Goal: Check status: Check status

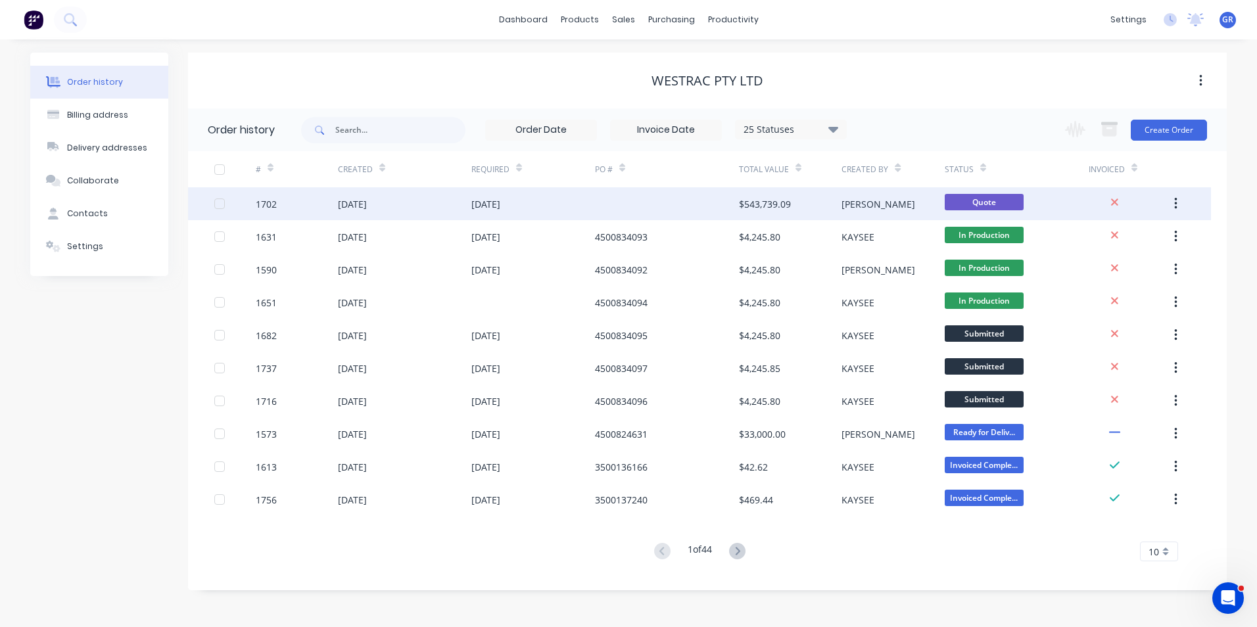
click at [265, 199] on div "1702" at bounding box center [266, 204] width 21 height 14
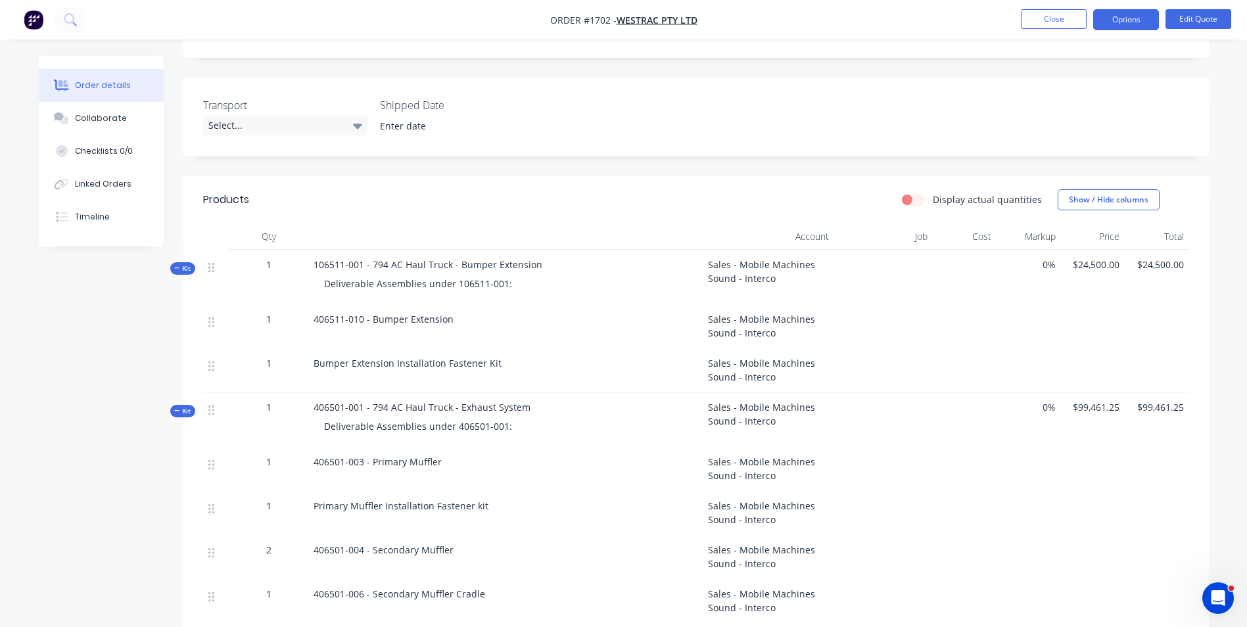
scroll to position [329, 0]
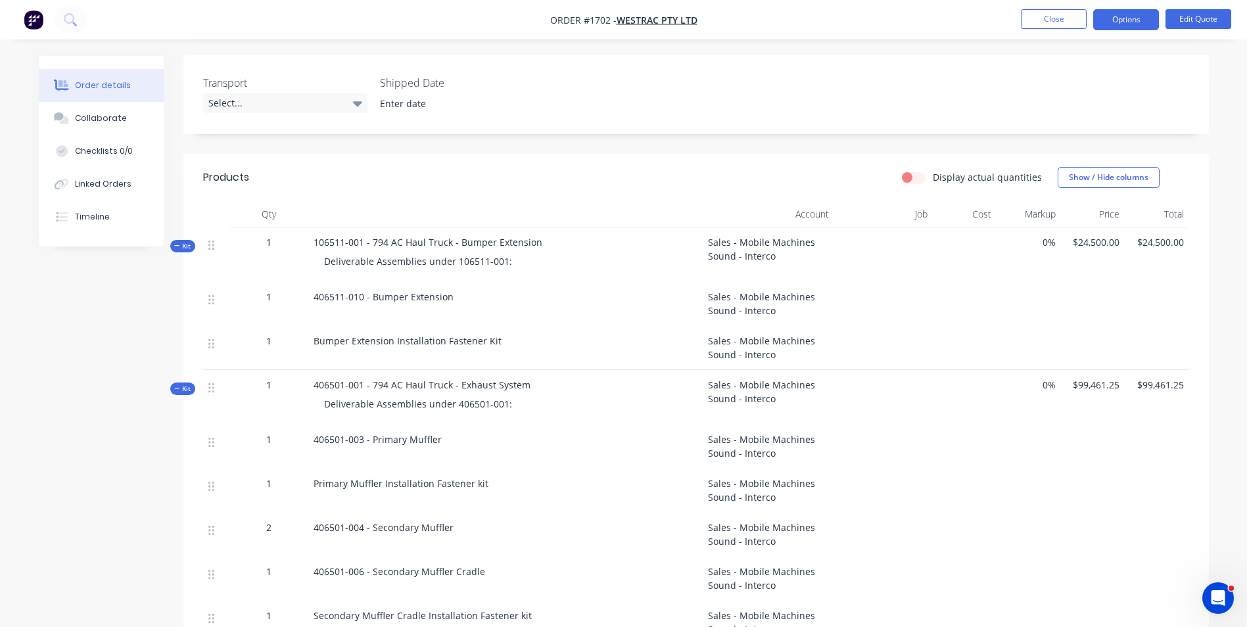
click at [186, 241] on span "Kit" at bounding box center [182, 246] width 17 height 10
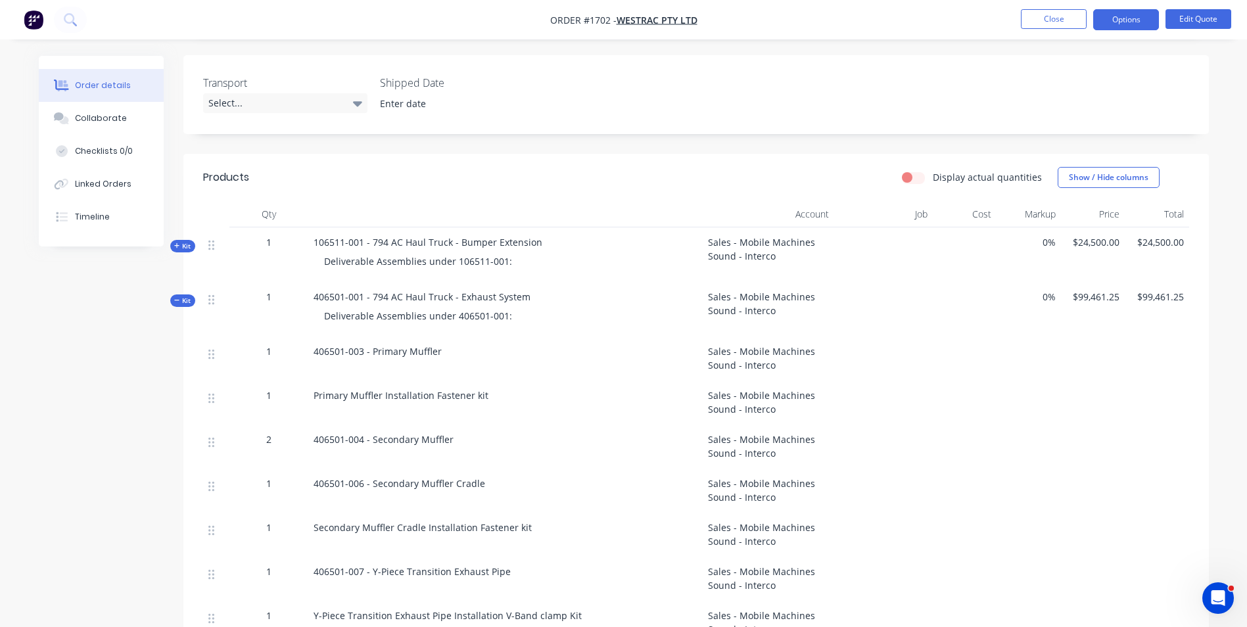
click at [185, 296] on span "Kit" at bounding box center [182, 301] width 17 height 10
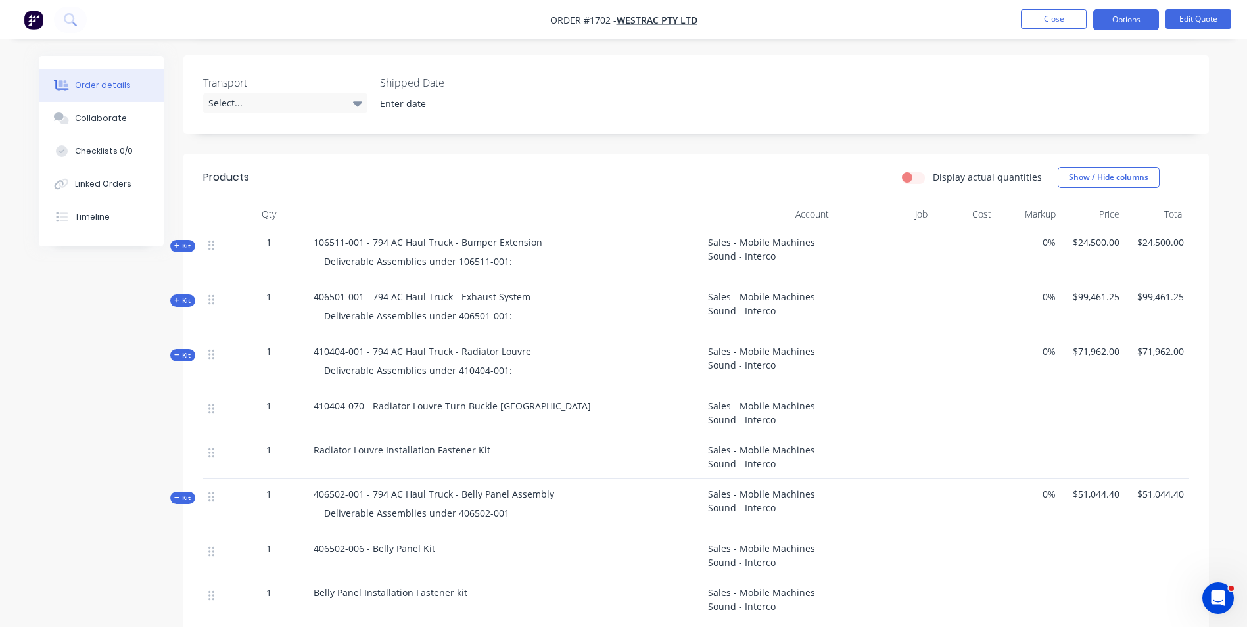
click at [193, 349] on div "Kit" at bounding box center [182, 355] width 25 height 12
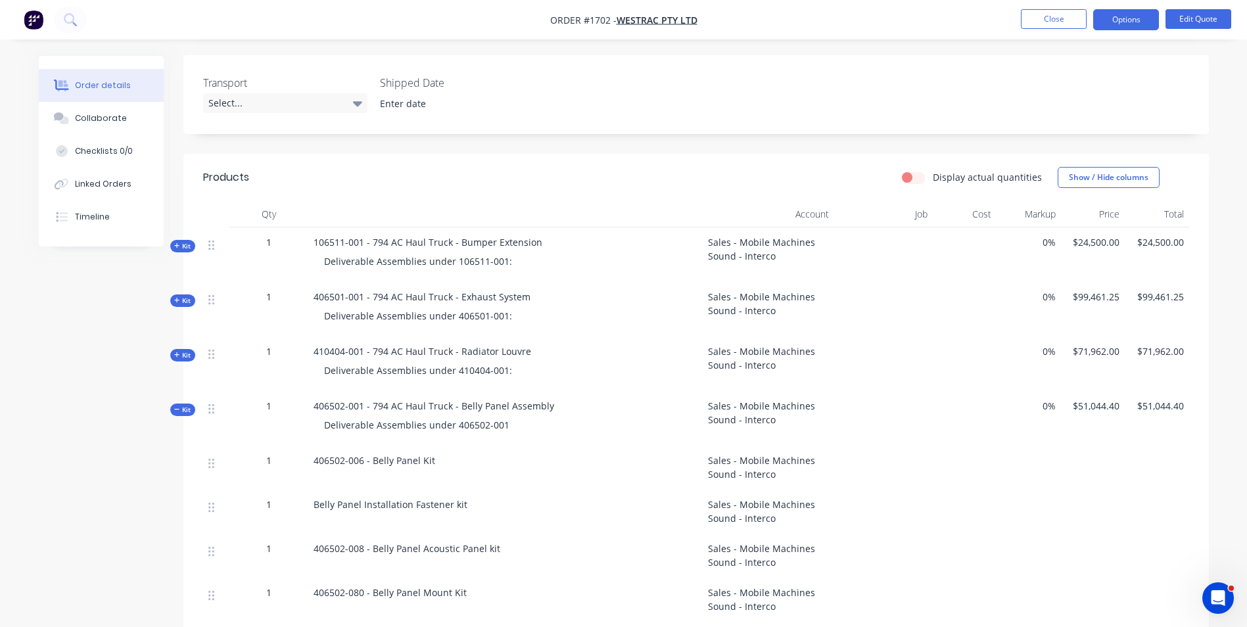
click at [185, 405] on span "Kit" at bounding box center [182, 410] width 17 height 10
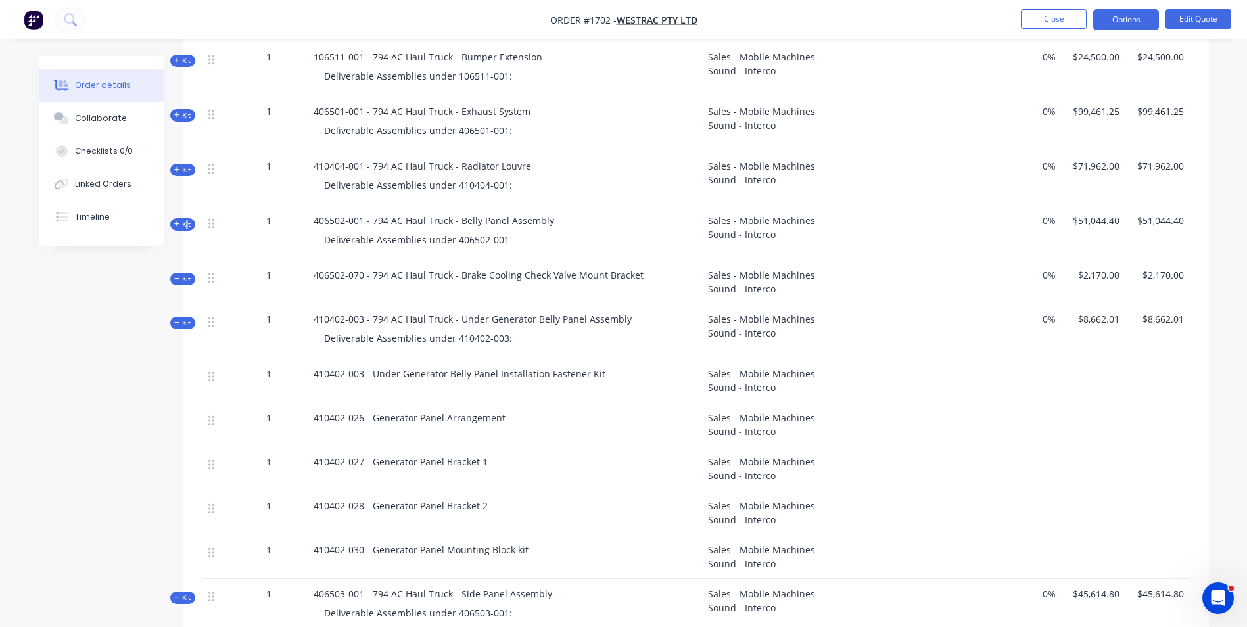
scroll to position [526, 0]
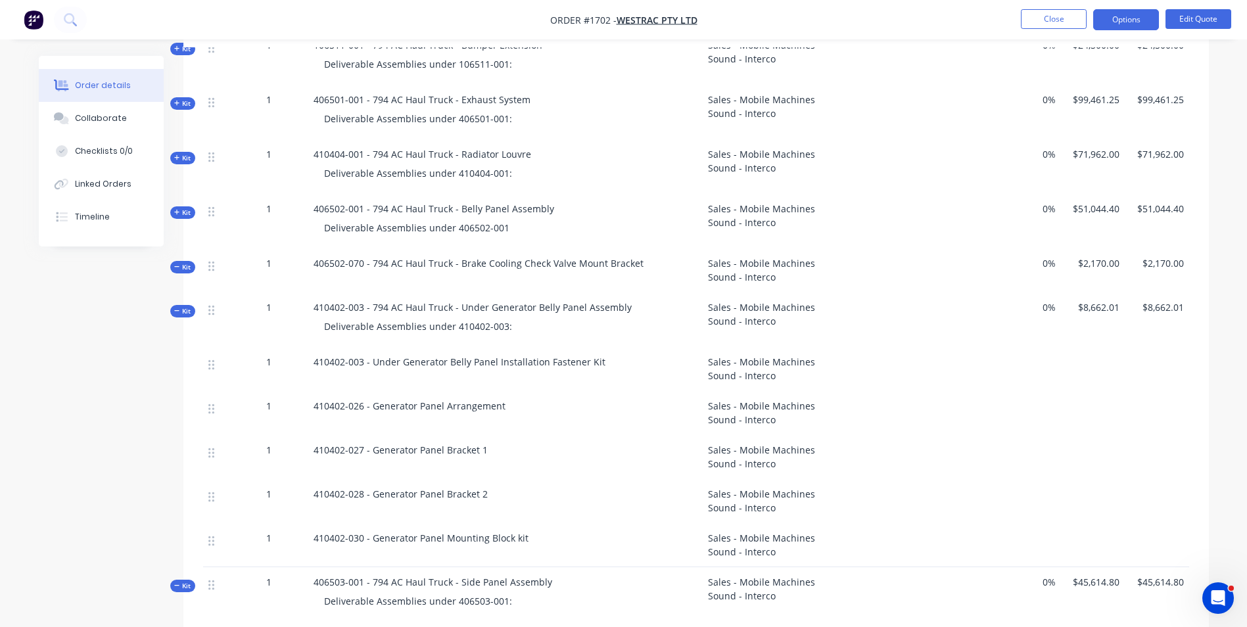
click at [186, 262] on span "Kit" at bounding box center [182, 267] width 17 height 10
click at [187, 306] on span "Kit" at bounding box center [182, 311] width 17 height 10
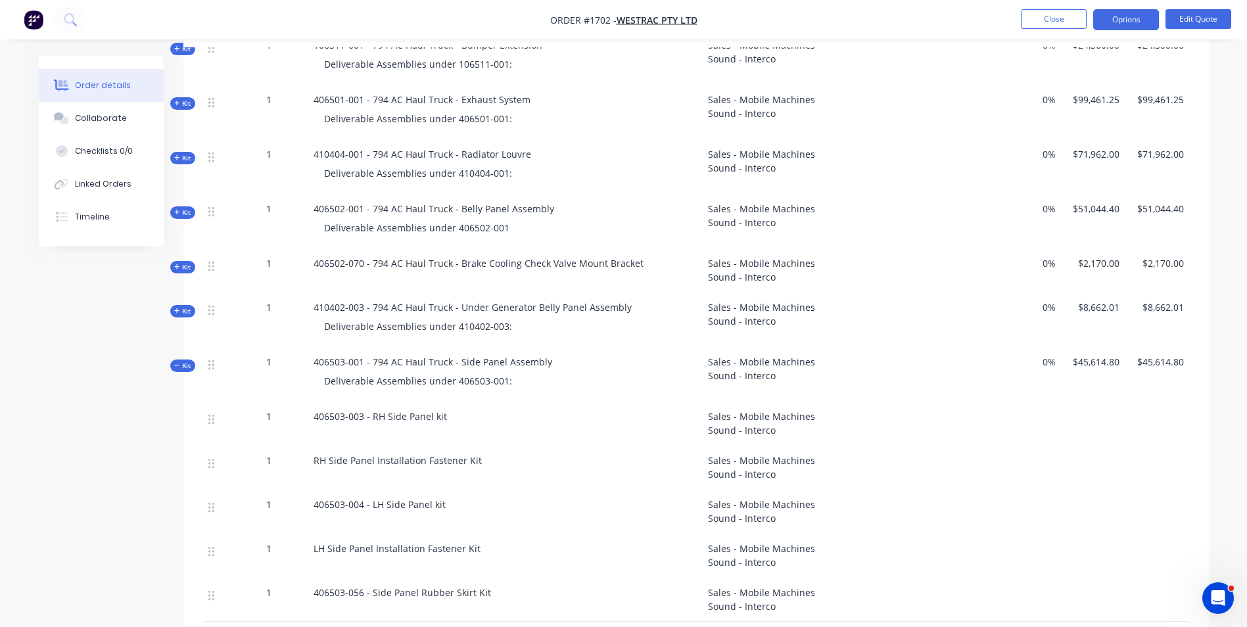
click at [185, 361] on span "Kit" at bounding box center [182, 366] width 17 height 10
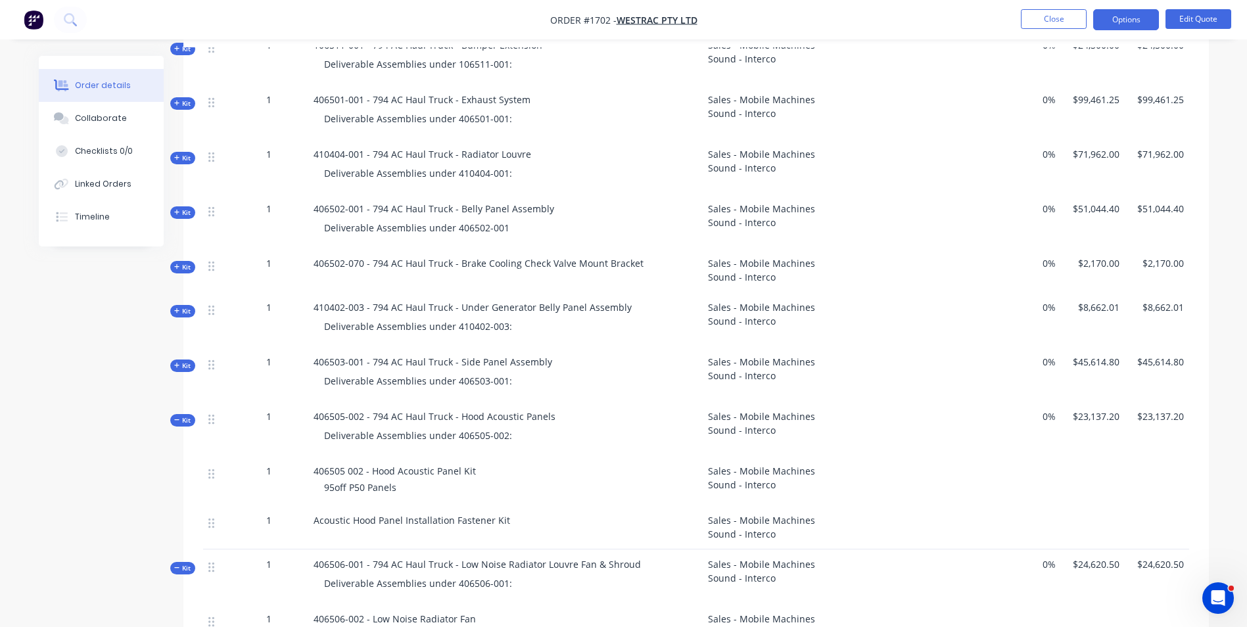
click at [185, 415] on span "Kit" at bounding box center [182, 420] width 17 height 10
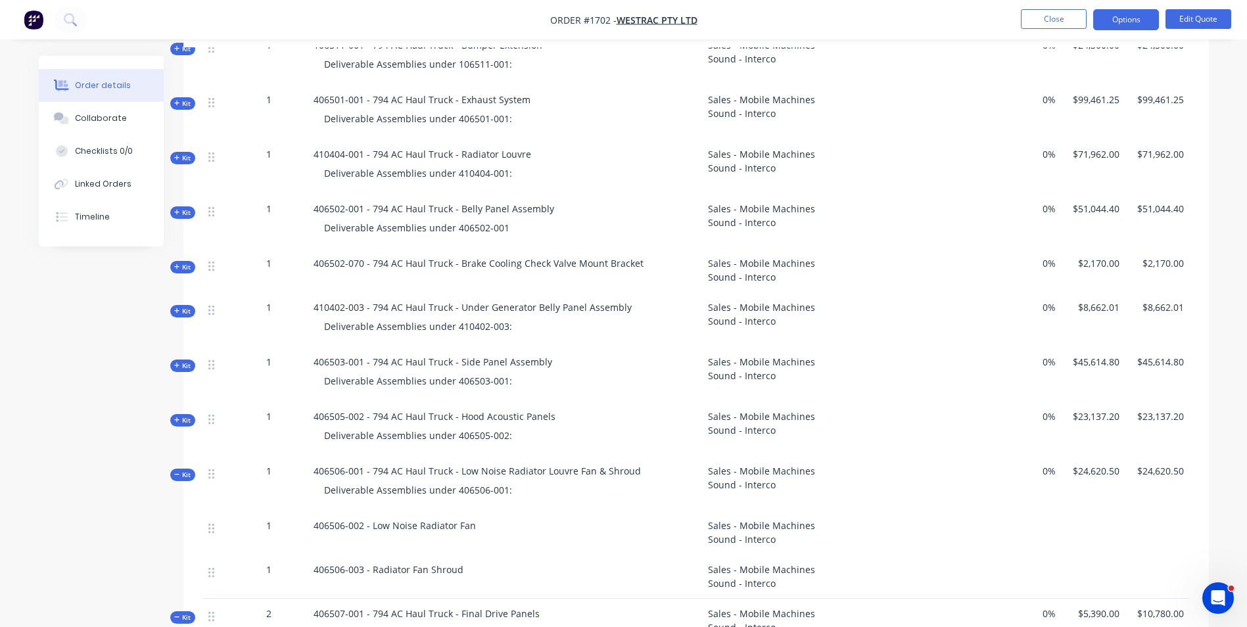
click at [184, 470] on span "Kit" at bounding box center [182, 475] width 17 height 10
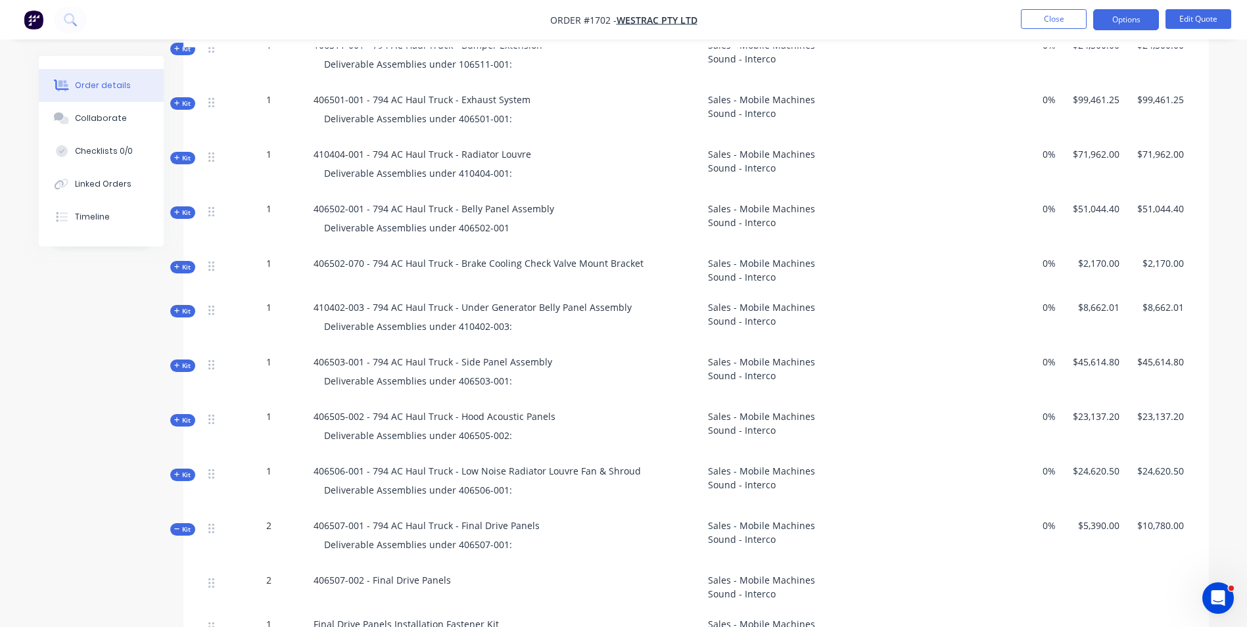
click at [187, 524] on span "Kit" at bounding box center [182, 529] width 17 height 10
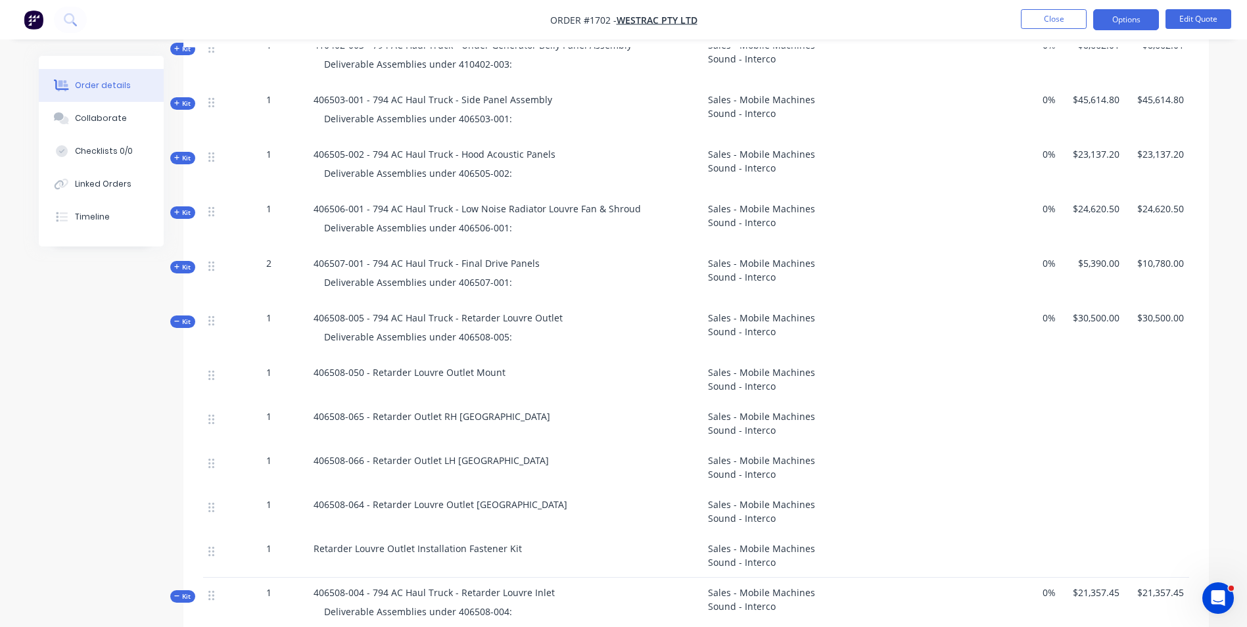
scroll to position [789, 0]
click at [189, 316] on span "Kit" at bounding box center [182, 321] width 17 height 10
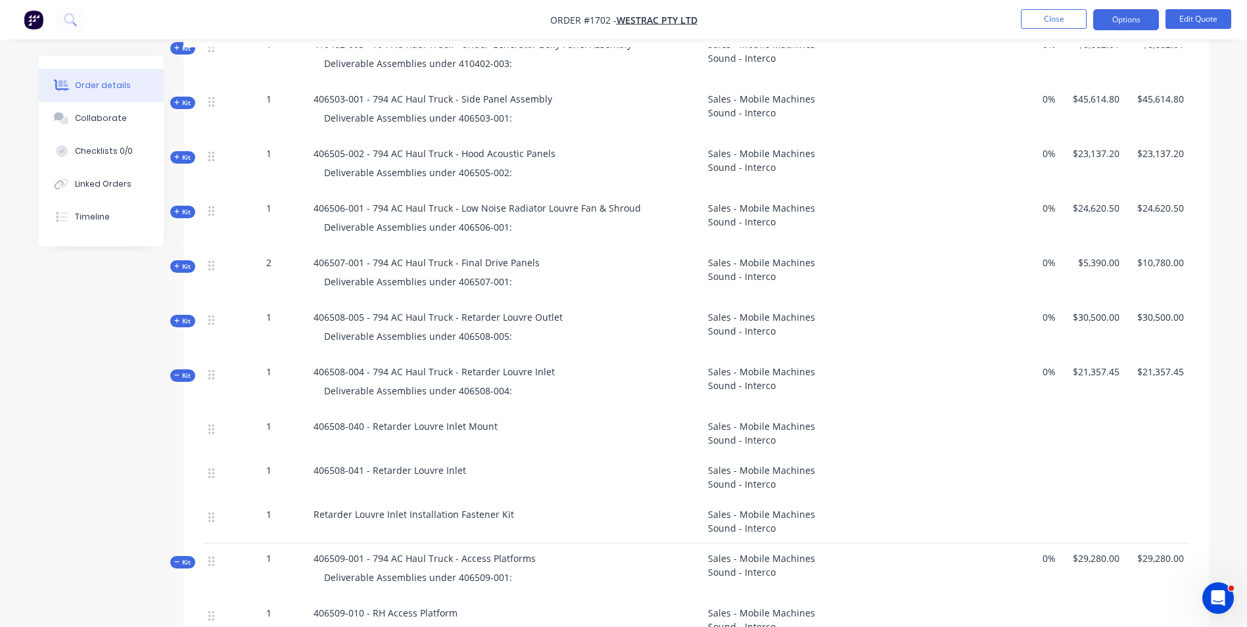
click at [185, 371] on span "Kit" at bounding box center [182, 376] width 17 height 10
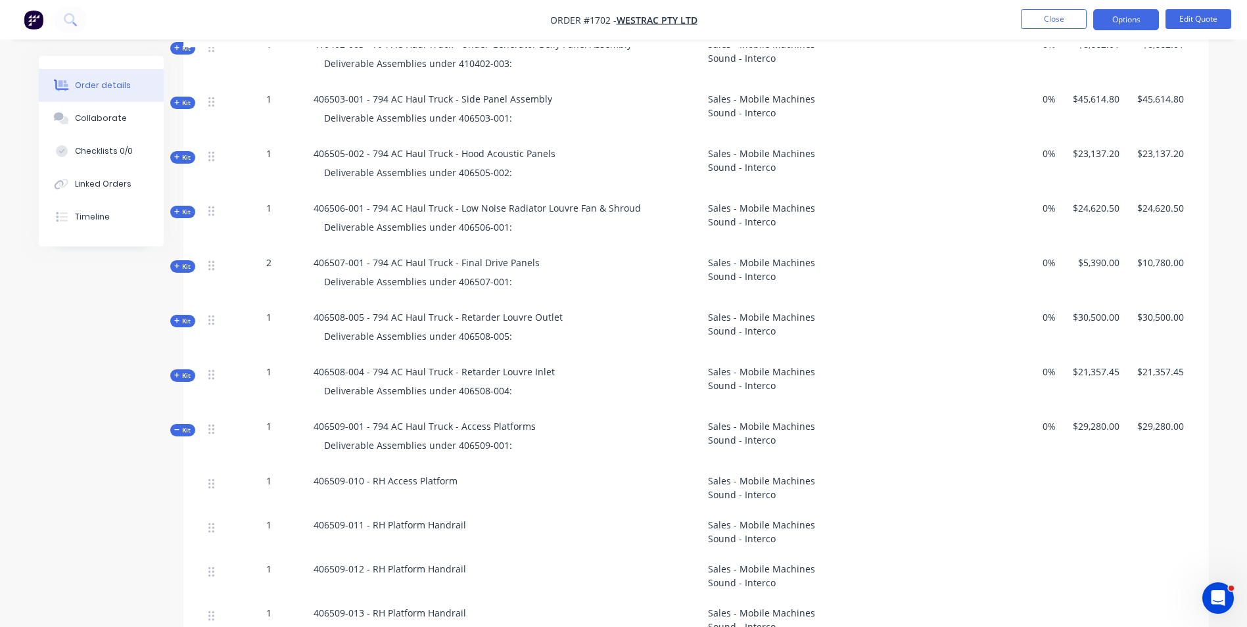
click at [181, 425] on span "Kit" at bounding box center [182, 430] width 17 height 10
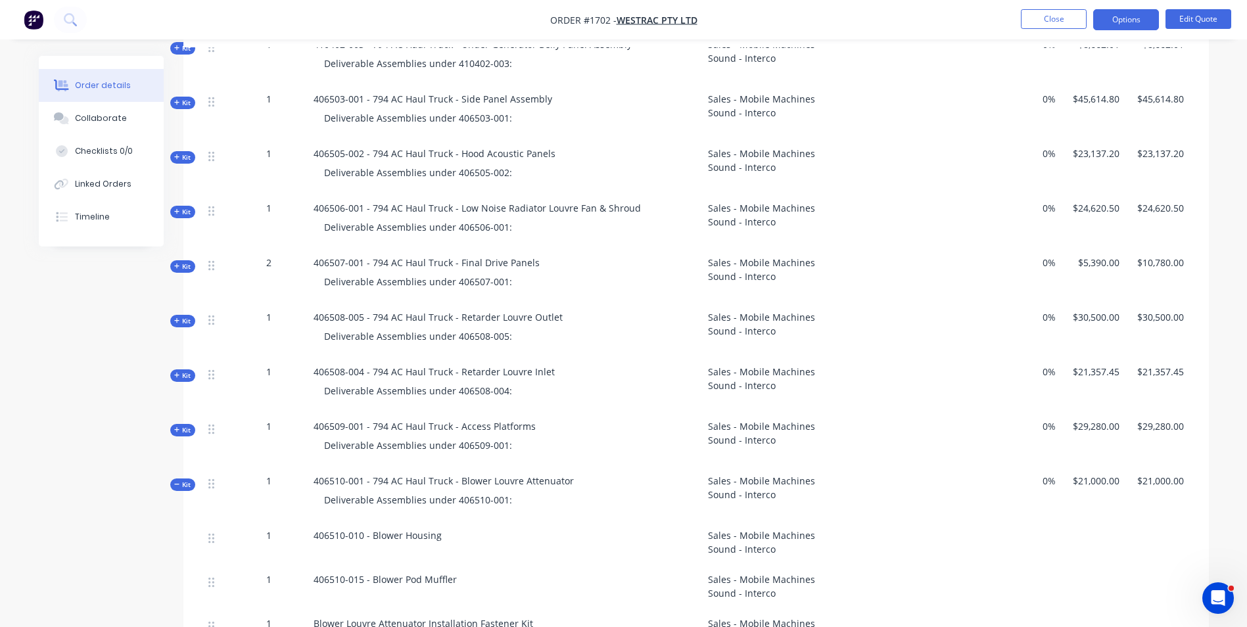
click at [185, 480] on span "Kit" at bounding box center [182, 485] width 17 height 10
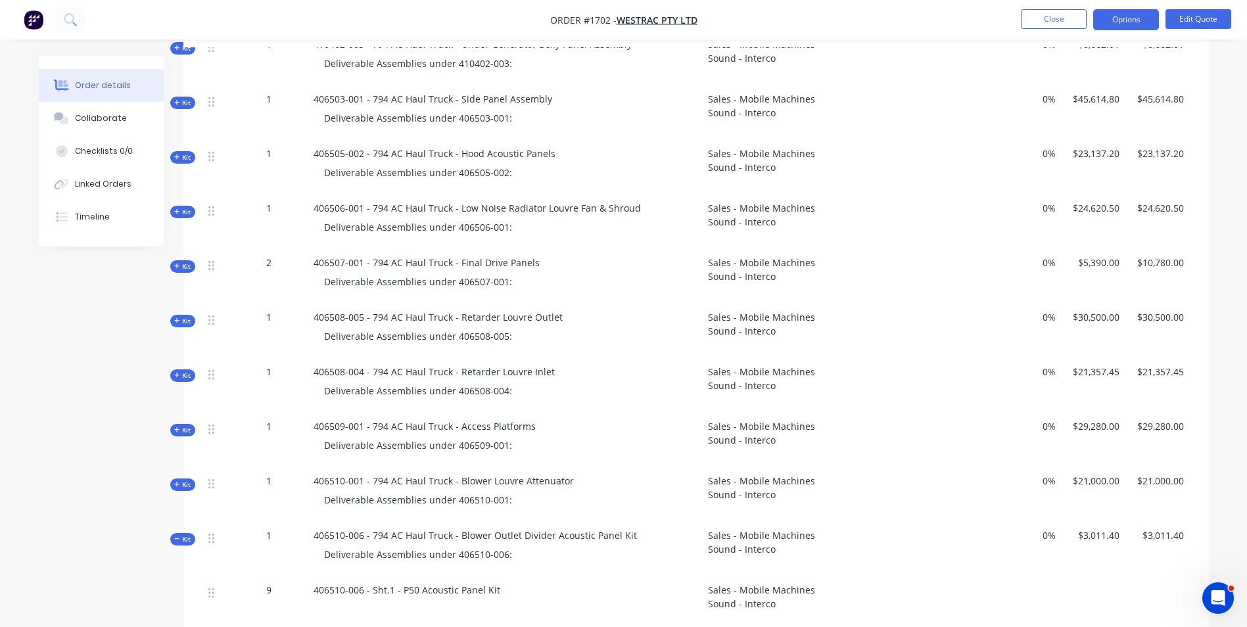
click at [182, 534] on span "Kit" at bounding box center [182, 539] width 17 height 10
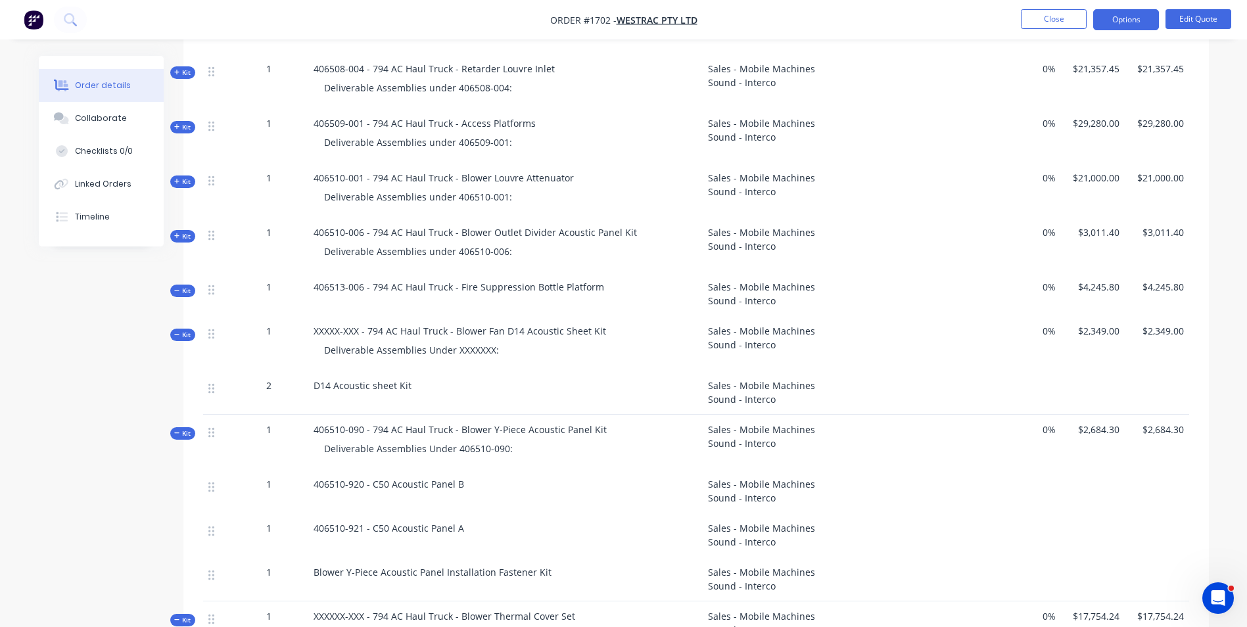
scroll to position [1117, 0]
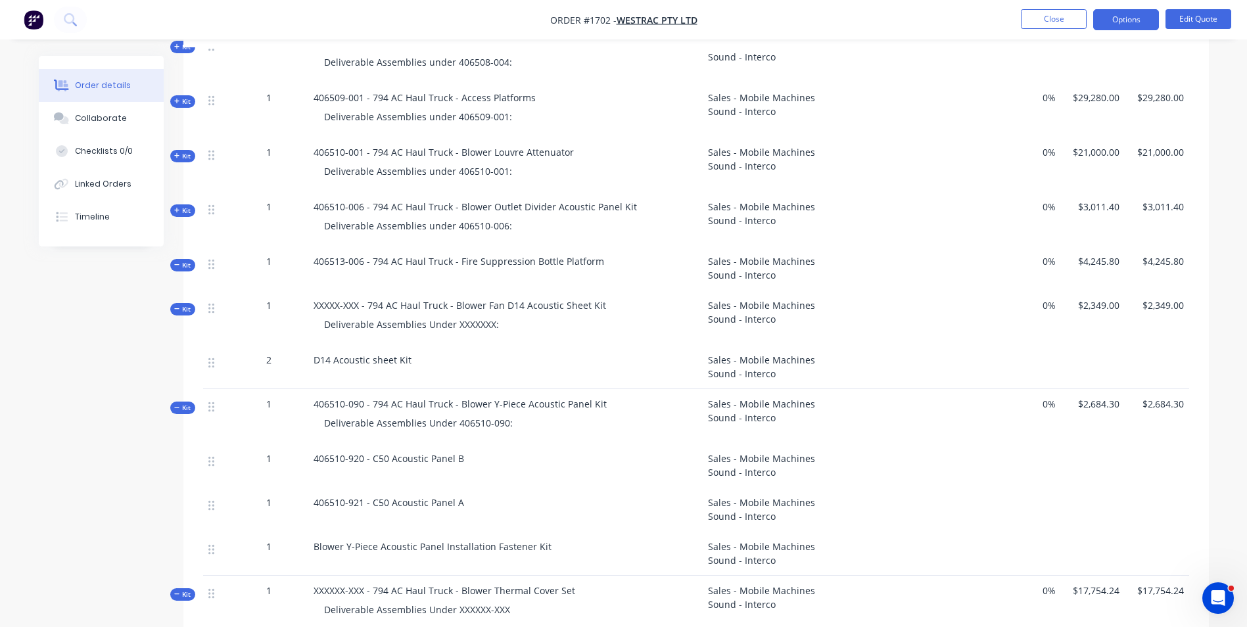
click at [185, 260] on span "Kit" at bounding box center [182, 265] width 17 height 10
click at [187, 304] on span "Kit" at bounding box center [182, 309] width 17 height 10
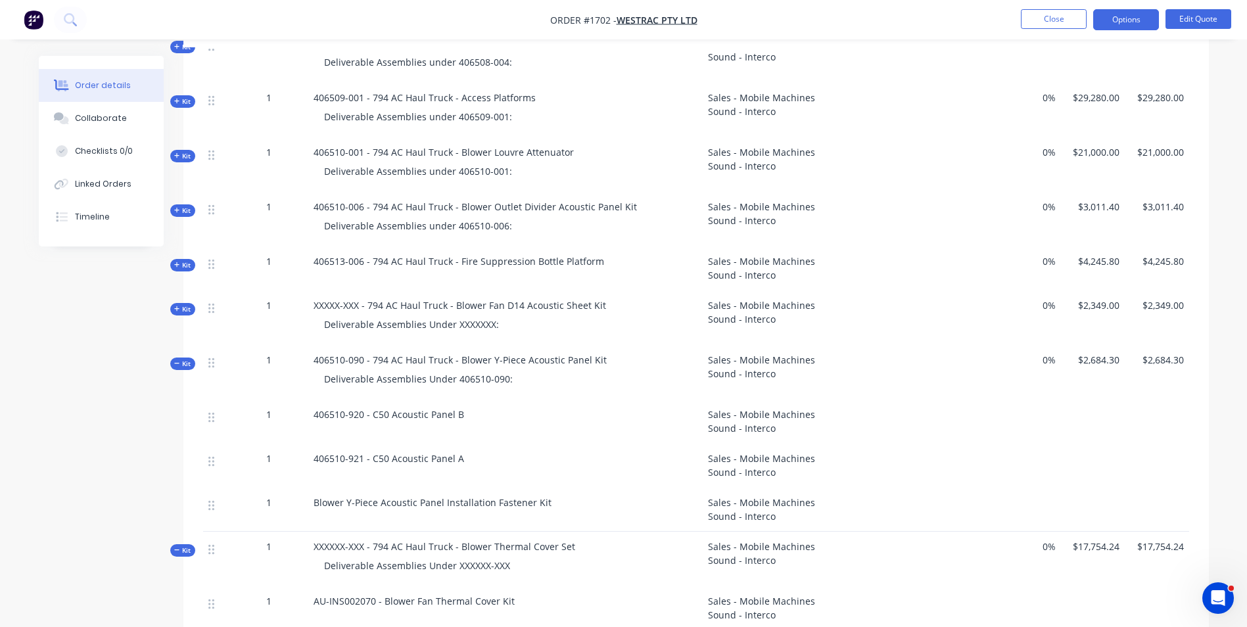
click at [183, 359] on span "Kit" at bounding box center [182, 364] width 17 height 10
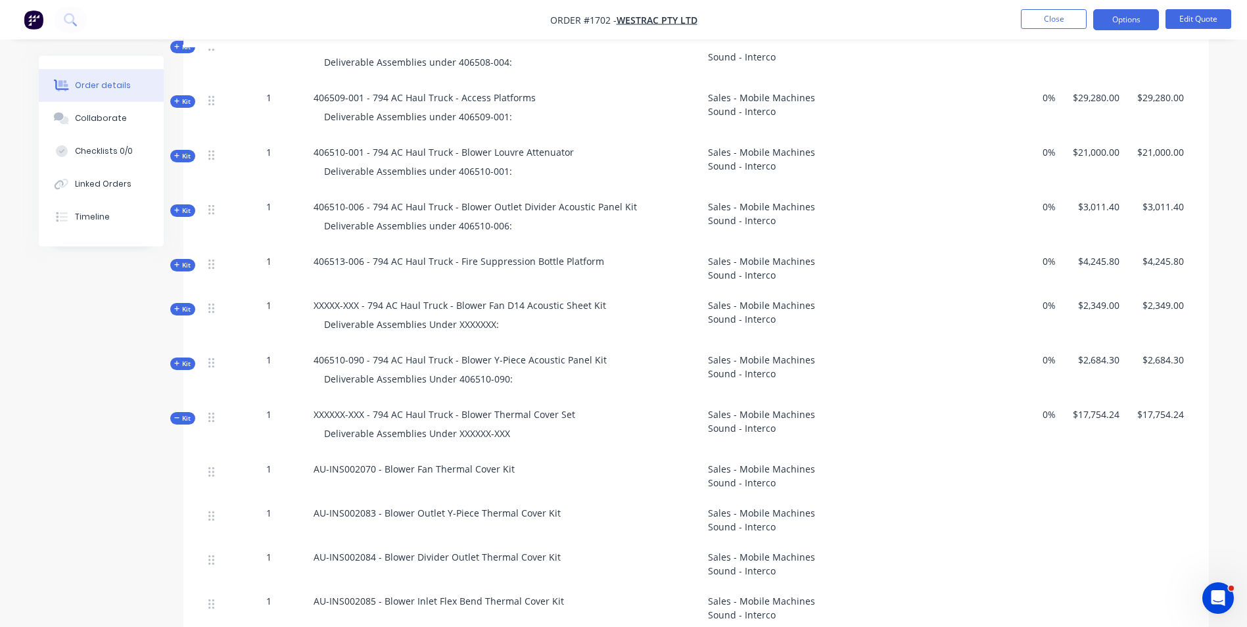
click at [185, 413] on span "Kit" at bounding box center [182, 418] width 17 height 10
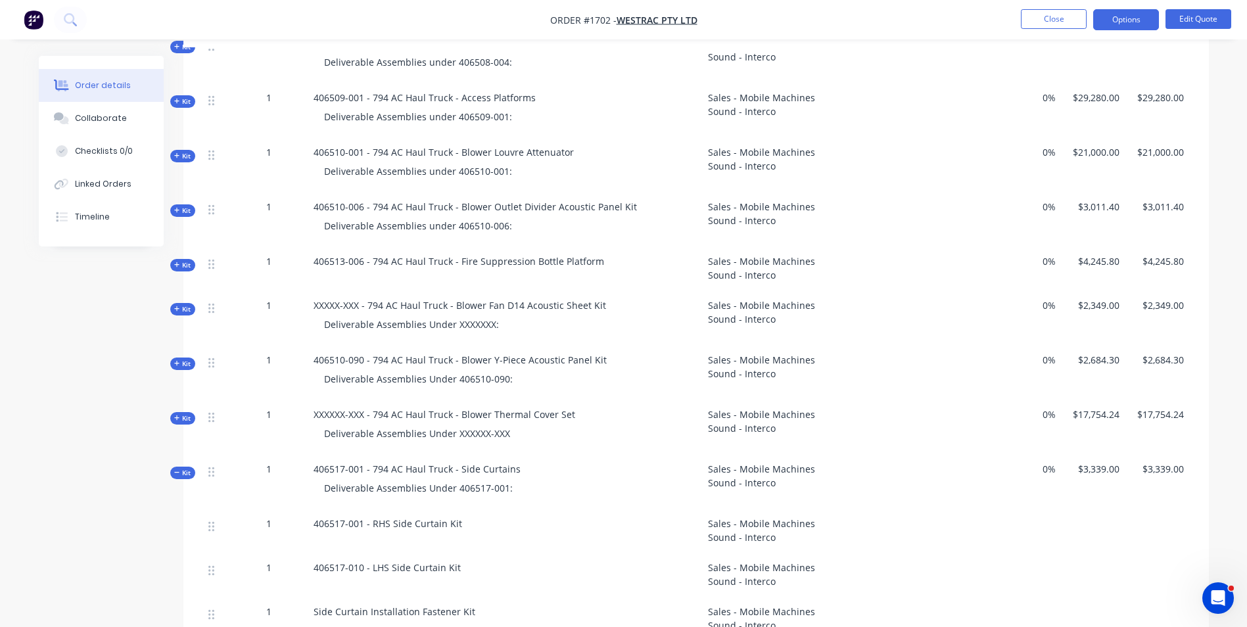
click at [186, 468] on span "Kit" at bounding box center [182, 473] width 17 height 10
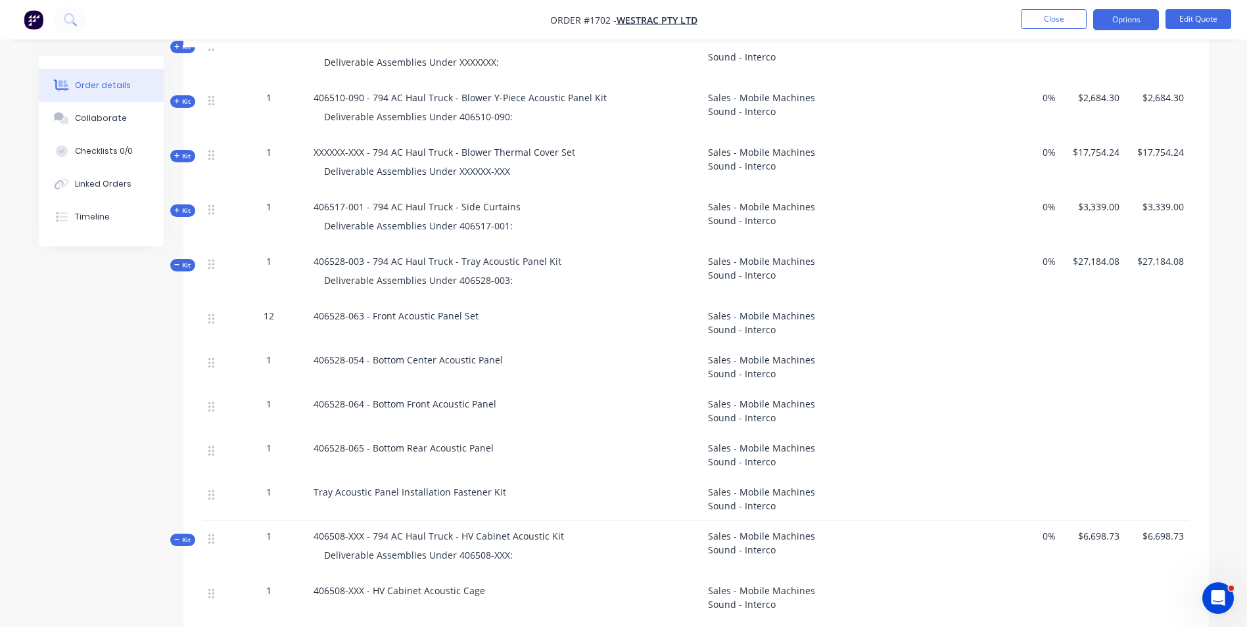
scroll to position [1380, 0]
click at [187, 260] on span "Kit" at bounding box center [182, 265] width 17 height 10
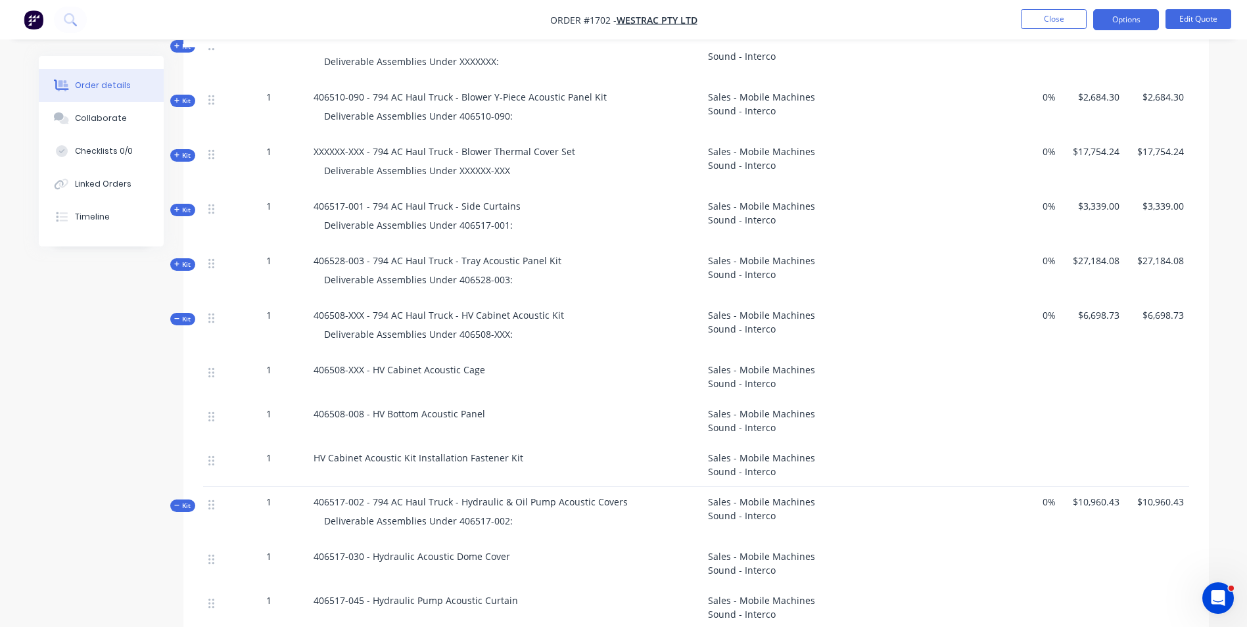
click at [184, 314] on span "Kit" at bounding box center [182, 319] width 17 height 10
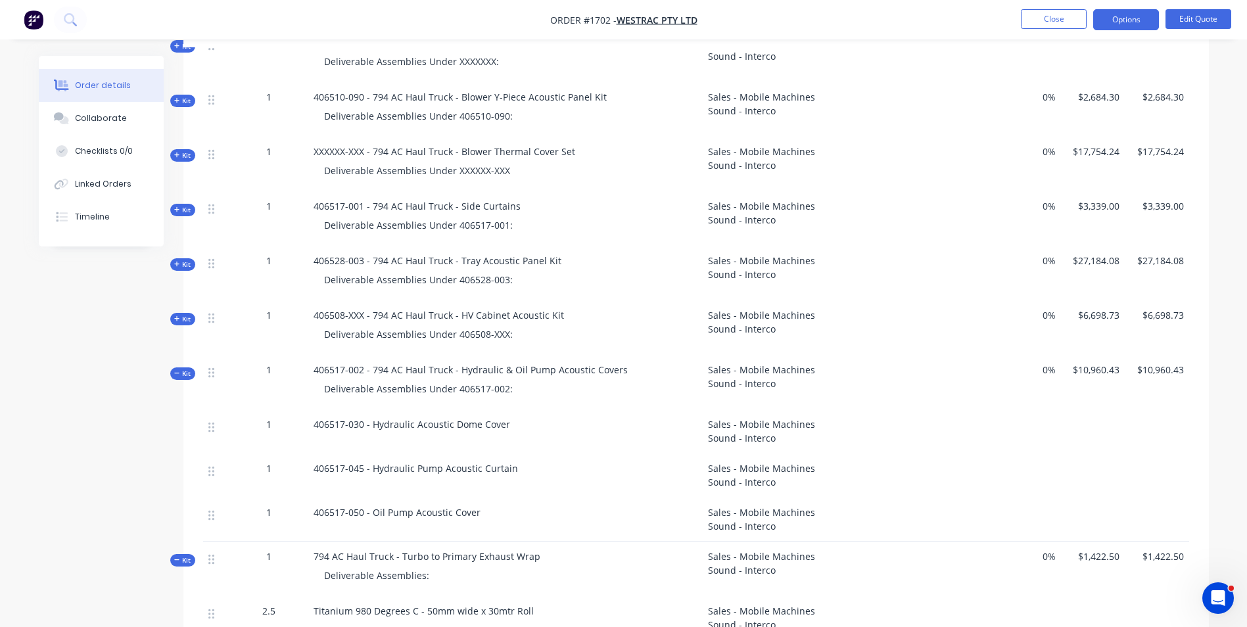
click at [180, 369] on span "Kit" at bounding box center [182, 374] width 17 height 10
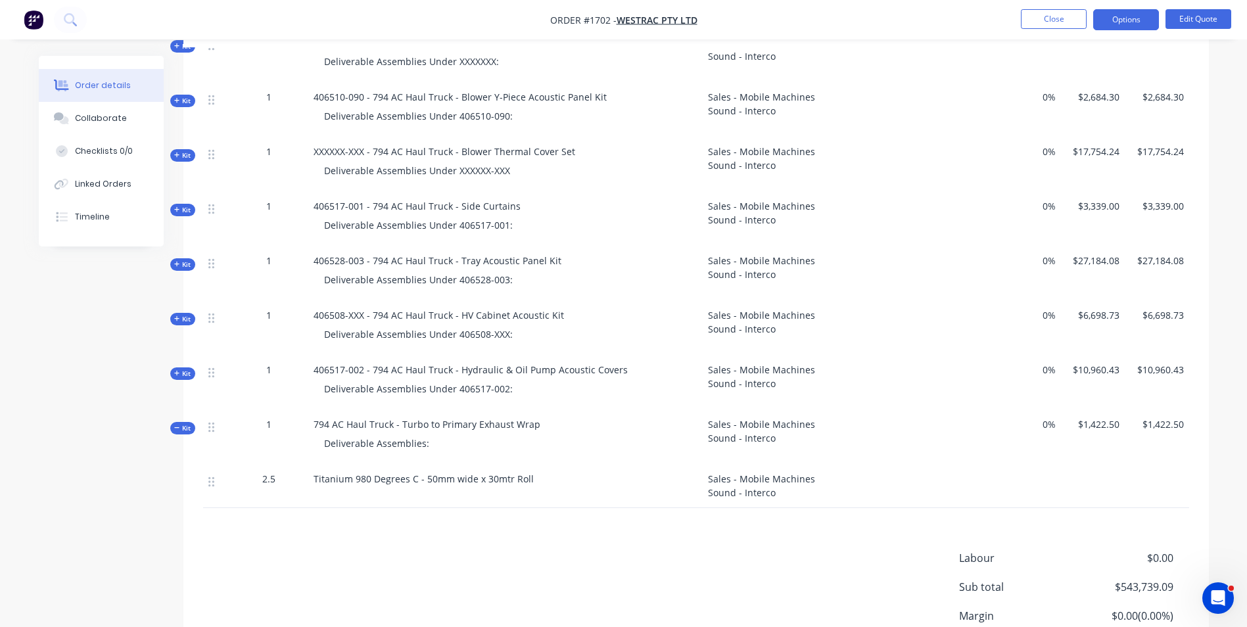
click at [186, 423] on span "Kit" at bounding box center [182, 428] width 17 height 10
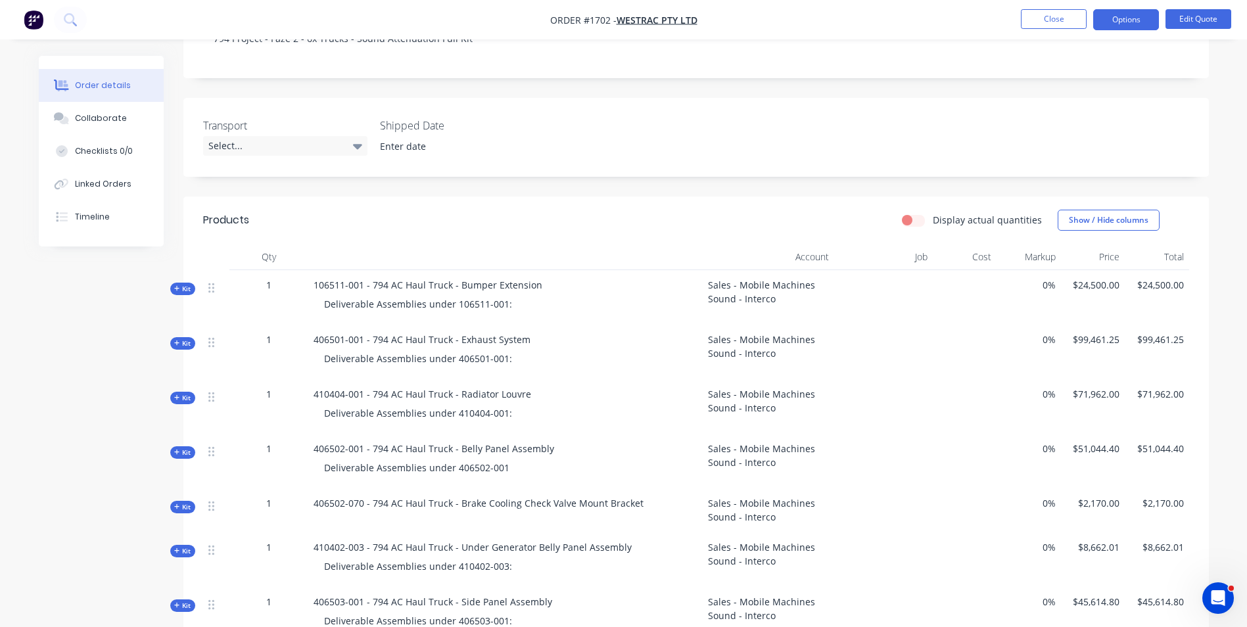
scroll to position [263, 0]
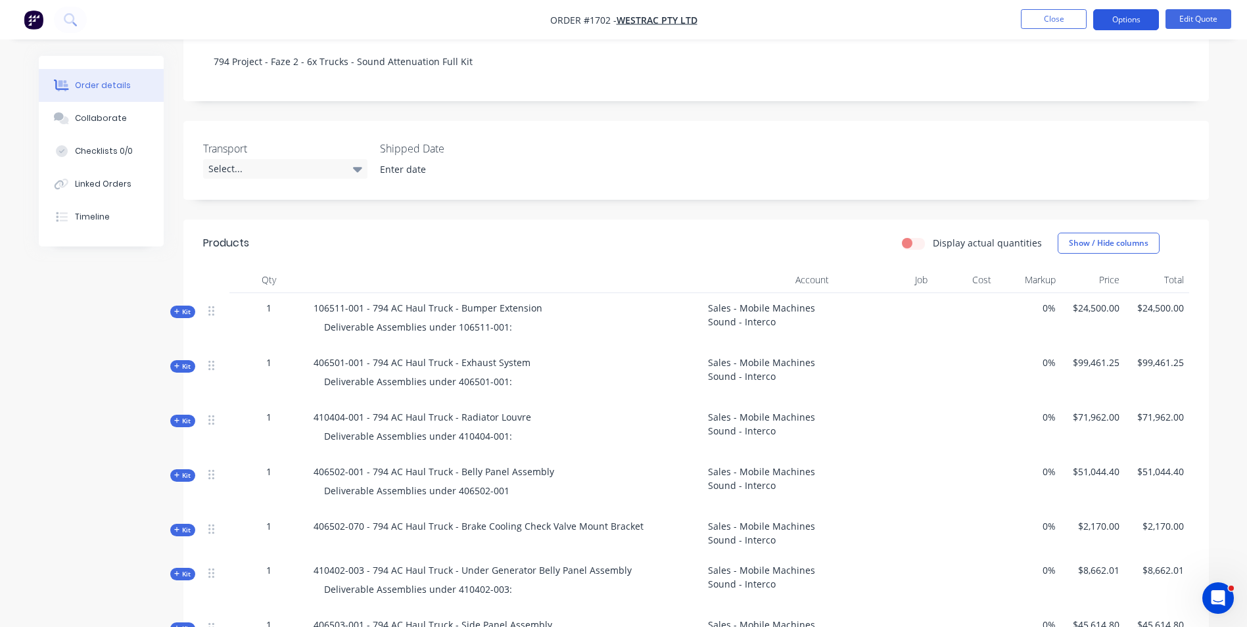
click at [1113, 21] on button "Options" at bounding box center [1126, 19] width 66 height 21
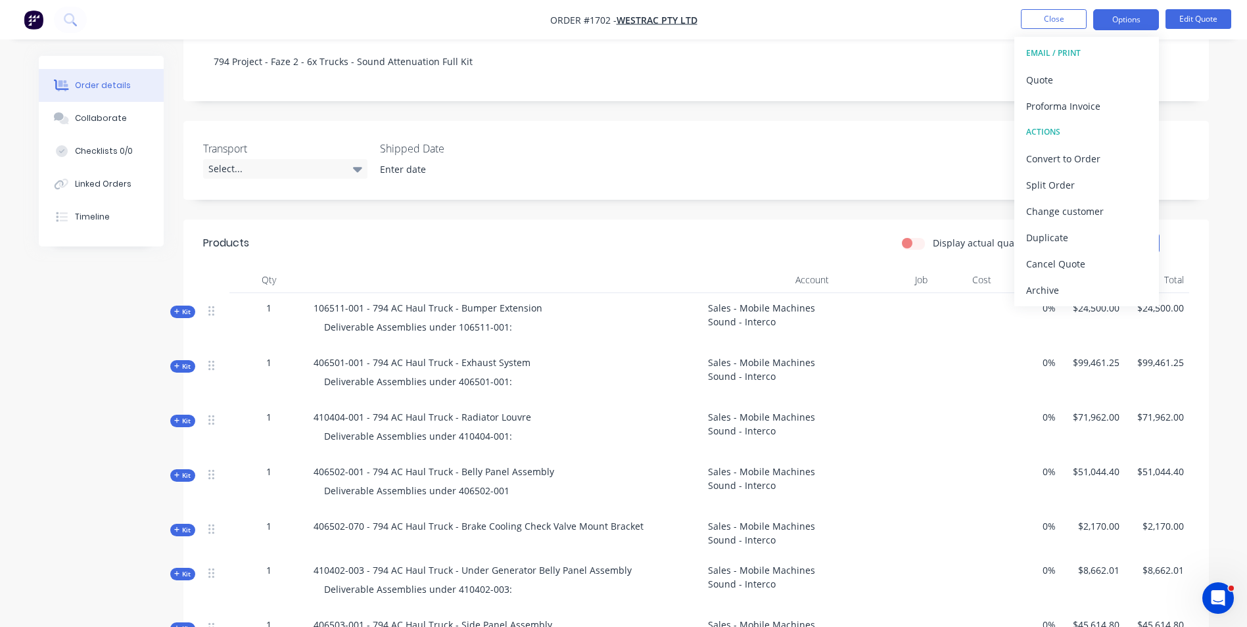
click at [859, 24] on nav "Order #1702 - WesTrac Pty Ltd Close Options EMAIL / PRINT Quote Proforma Invoic…" at bounding box center [623, 19] width 1247 height 39
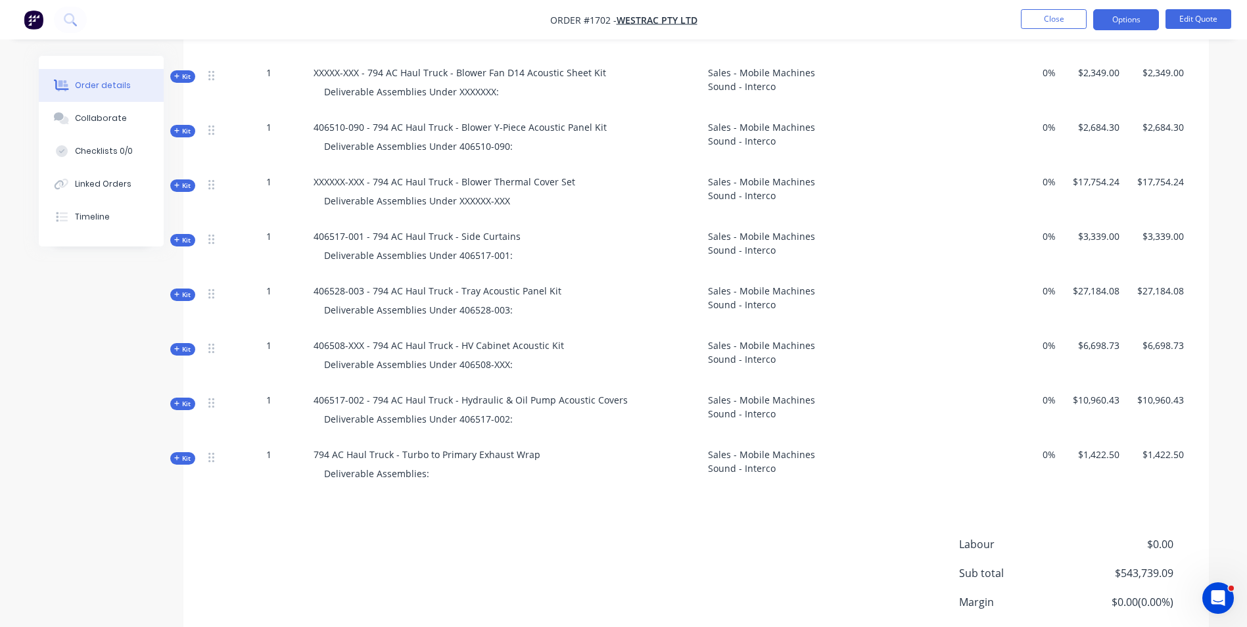
scroll to position [1380, 0]
